Goal: Task Accomplishment & Management: Use online tool/utility

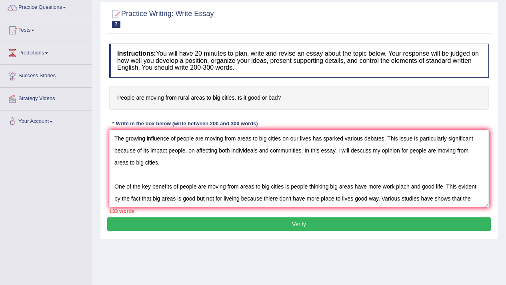
scroll to position [12, 0]
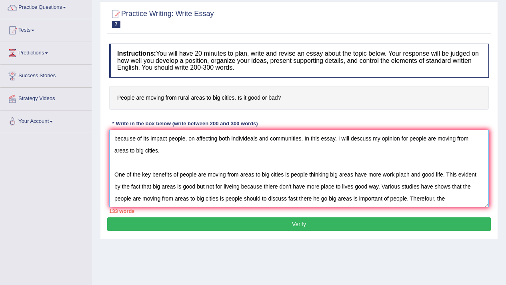
click at [473, 194] on textarea "The growing influence of people are moving from areas to big cities on our live…" at bounding box center [299, 169] width 380 height 78
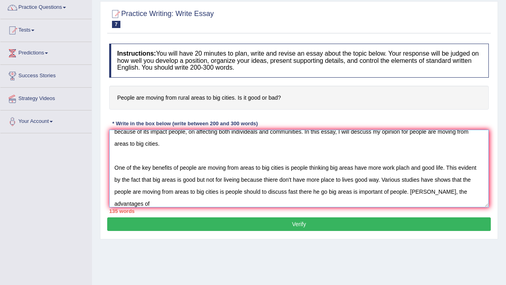
paste textarea "people are moving from areas to big cities"
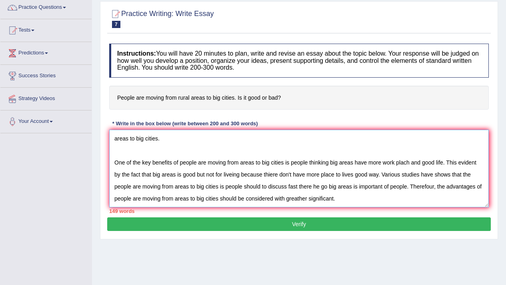
scroll to position [43, 0]
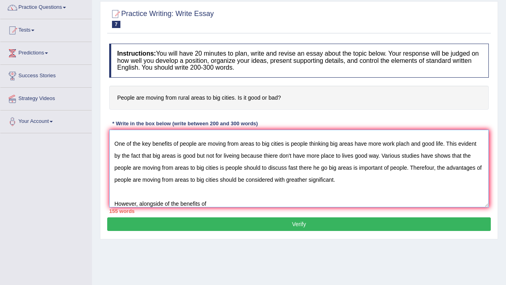
paste textarea "people are moving from areas to big cities"
type textarea "The growing influence of people are moving from areas to big cities on our live…"
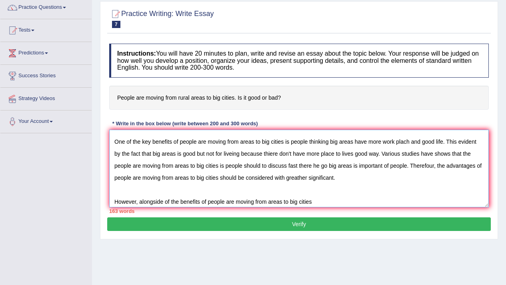
scroll to position [48, 0]
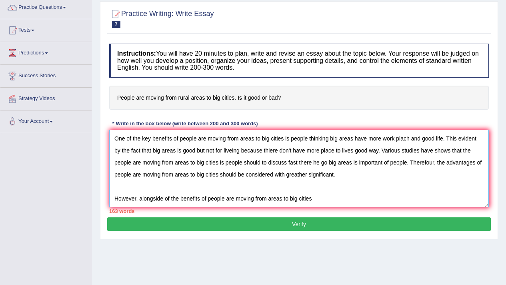
click at [319, 195] on textarea "The growing influence of people are moving from areas to big cities on our live…" at bounding box center [299, 169] width 380 height 78
click at [55, 234] on div "Toggle navigation Home Practice Questions Speaking Practice Read Aloud Repeat S…" at bounding box center [253, 142] width 506 height 416
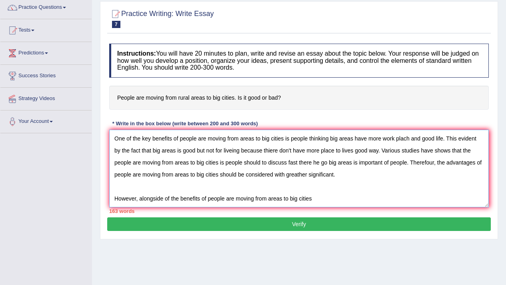
click at [321, 189] on textarea "The growing influence of people are moving from areas to big cities on our live…" at bounding box center [299, 169] width 380 height 78
click at [322, 192] on textarea "The growing influence of people are moving from areas to big cities on our live…" at bounding box center [299, 169] width 380 height 78
click at [320, 196] on textarea "The growing influence of people are moving from areas to big cities on our live…" at bounding box center [299, 169] width 380 height 78
click at [173, 198] on textarea "The growing influence of people are moving from areas to big cities on our live…" at bounding box center [299, 169] width 380 height 78
